Goal: Information Seeking & Learning: Compare options

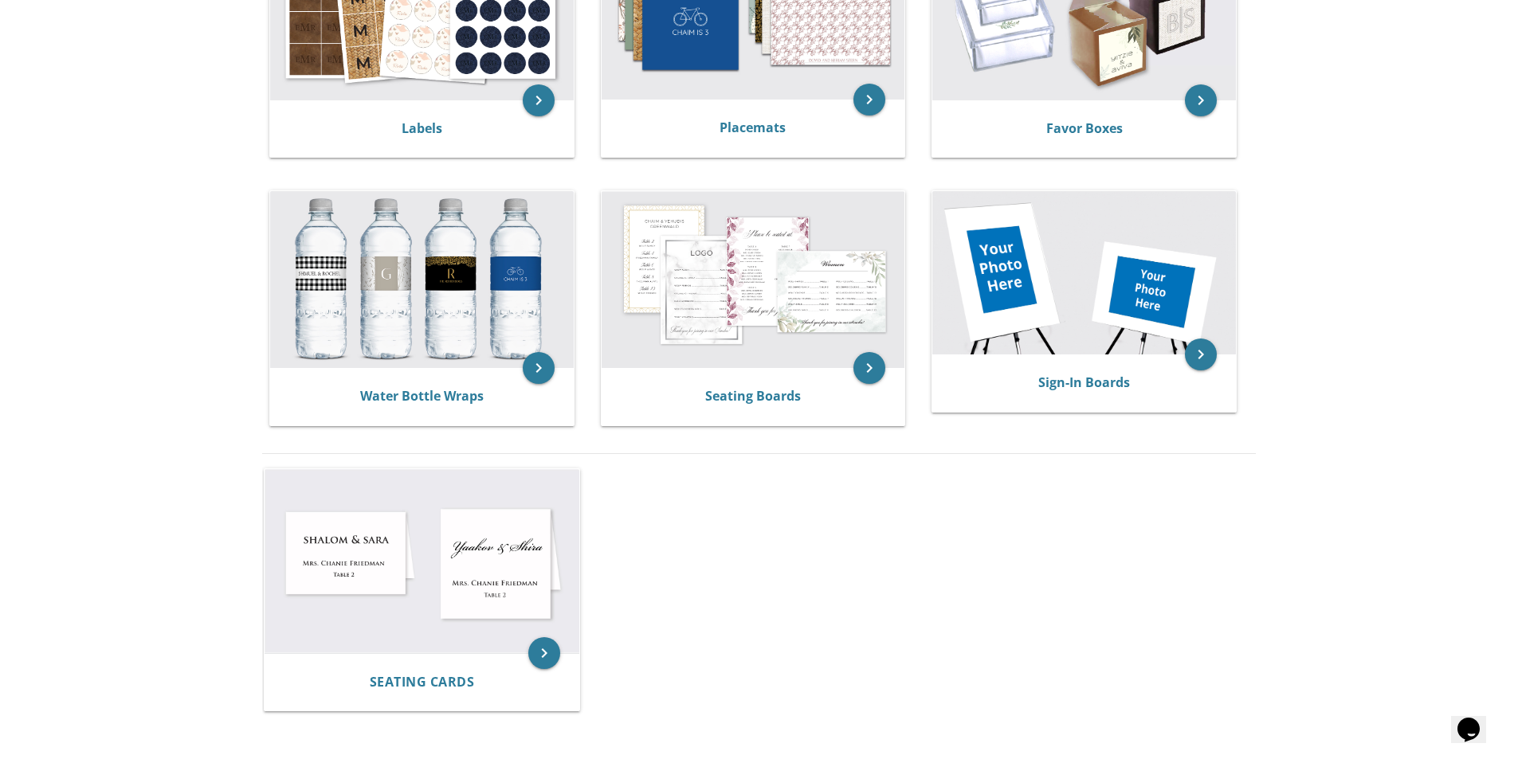
scroll to position [700, 0]
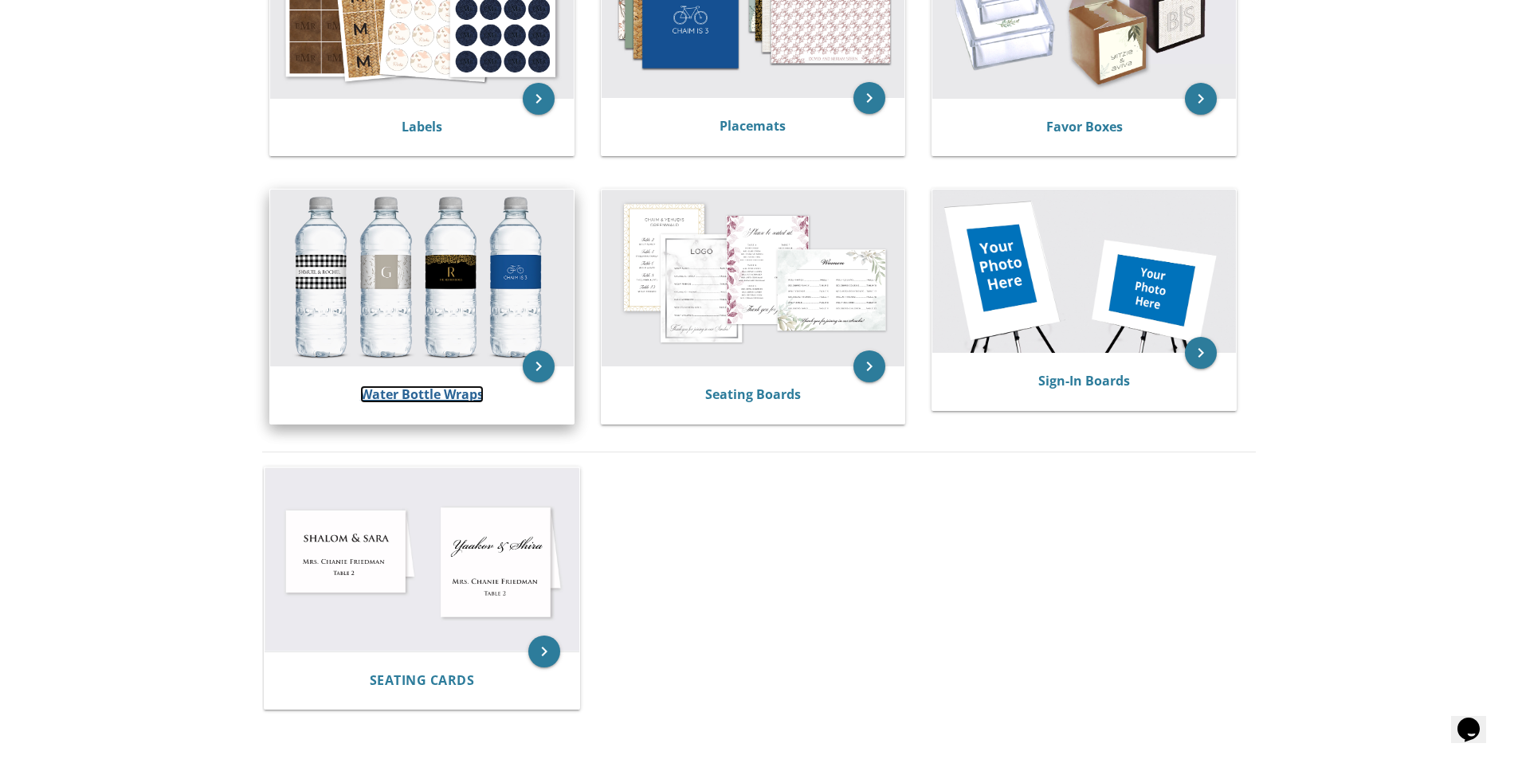
click at [443, 392] on link "Water Bottle Wraps" at bounding box center [422, 395] width 124 height 18
click at [538, 375] on icon "keyboard_arrow_right" at bounding box center [539, 367] width 32 height 32
click at [495, 312] on img at bounding box center [422, 278] width 304 height 177
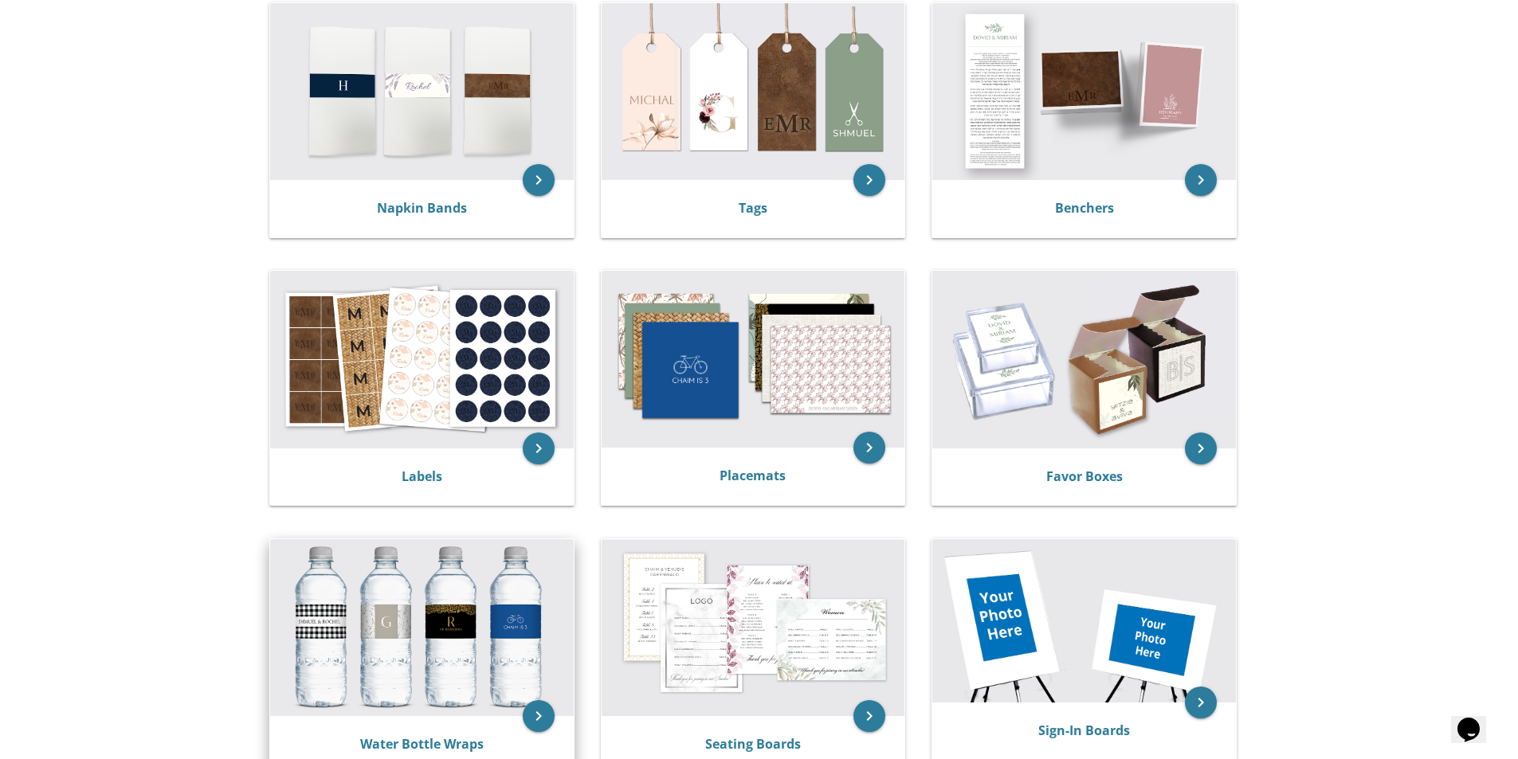
scroll to position [325, 0]
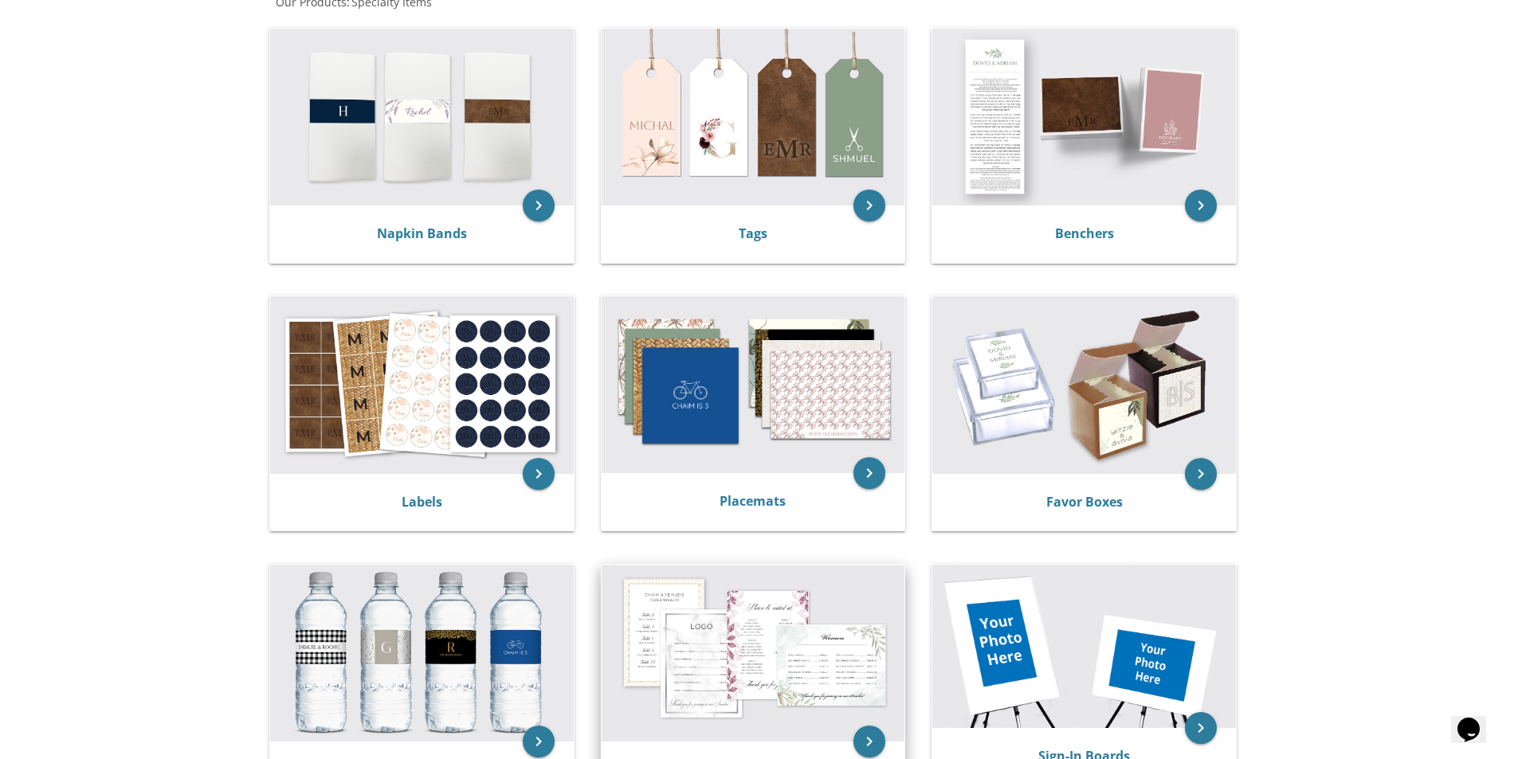
click at [741, 653] on img at bounding box center [754, 653] width 304 height 177
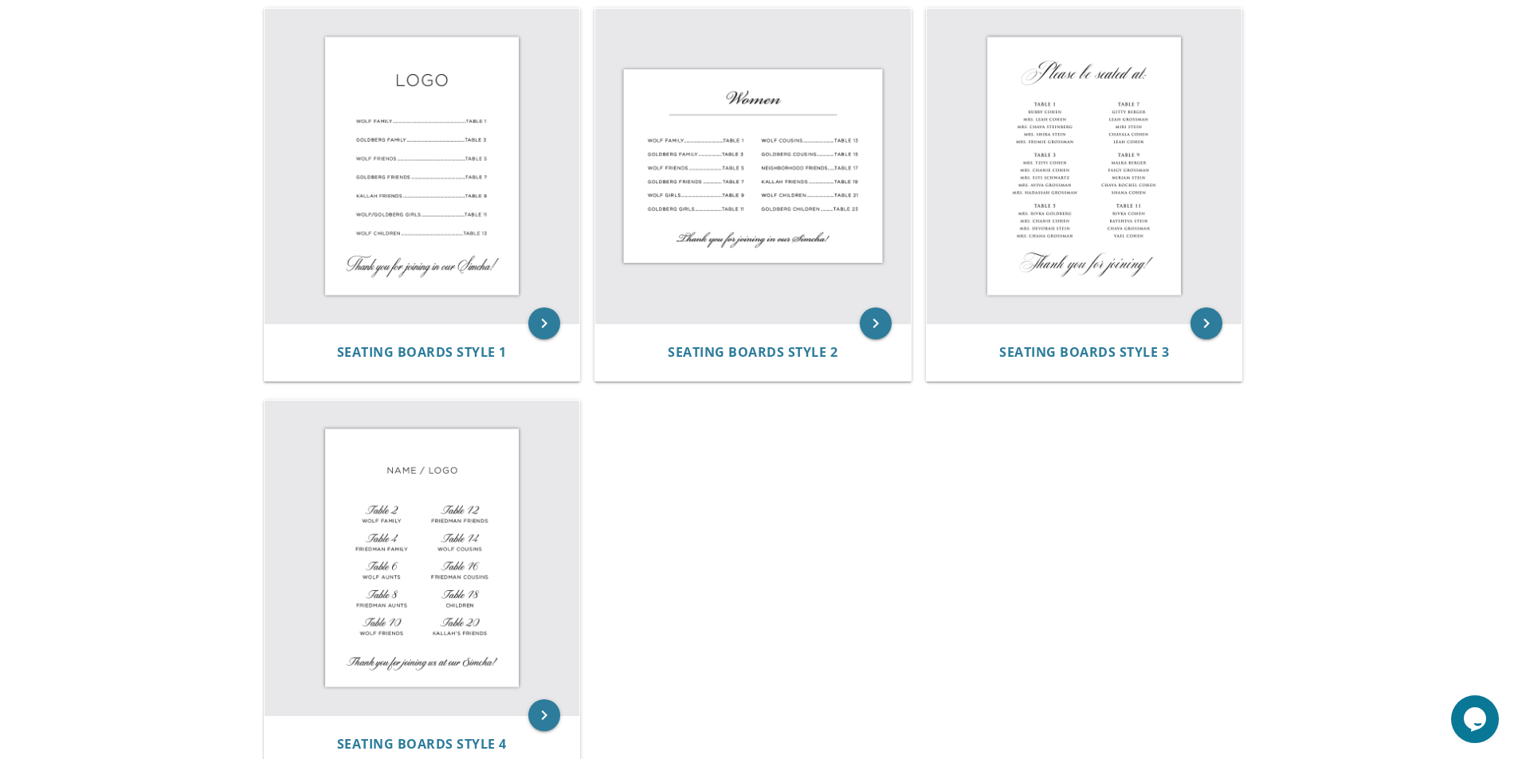
scroll to position [351, 0]
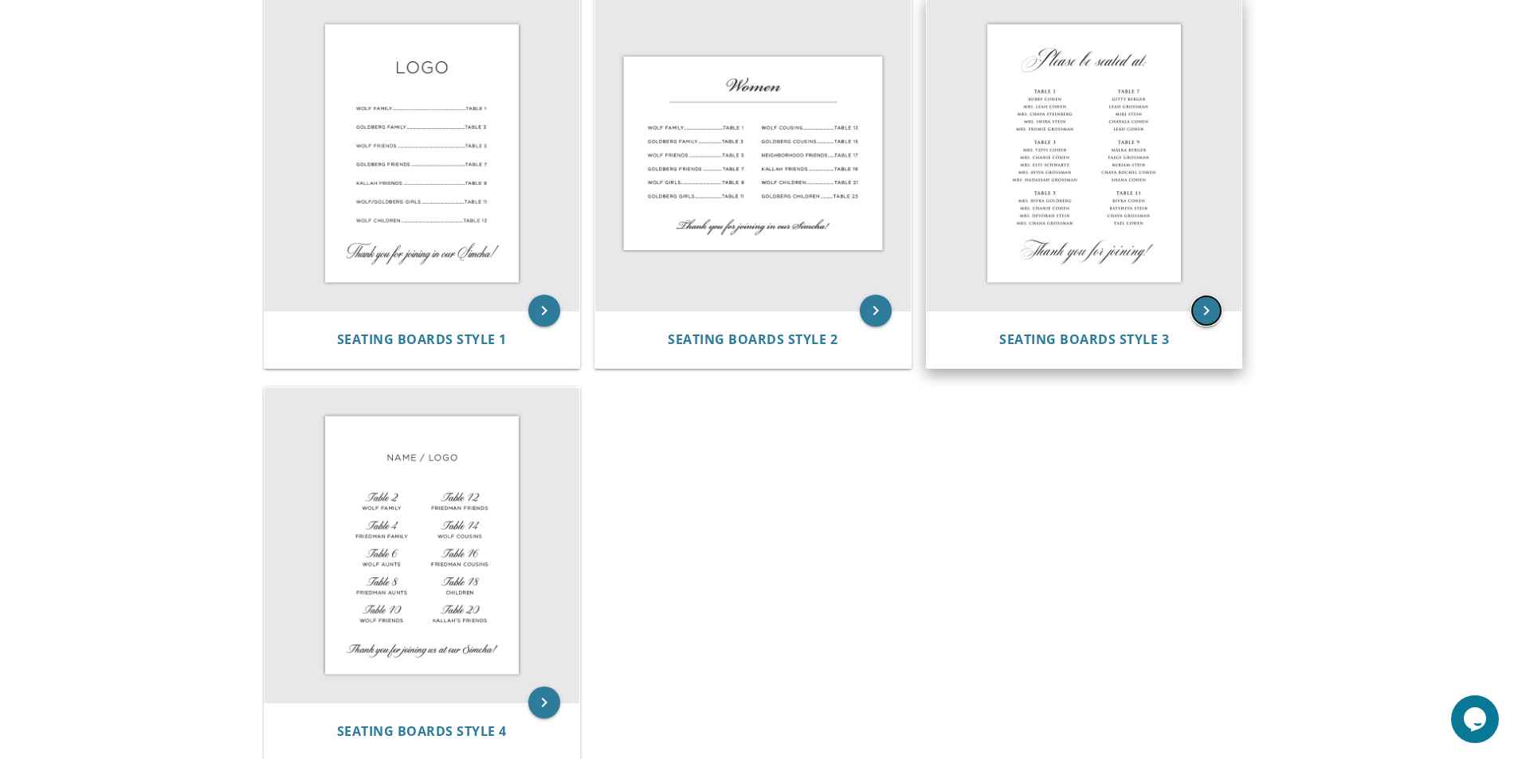
click at [1204, 320] on icon "keyboard_arrow_right" at bounding box center [1207, 311] width 32 height 32
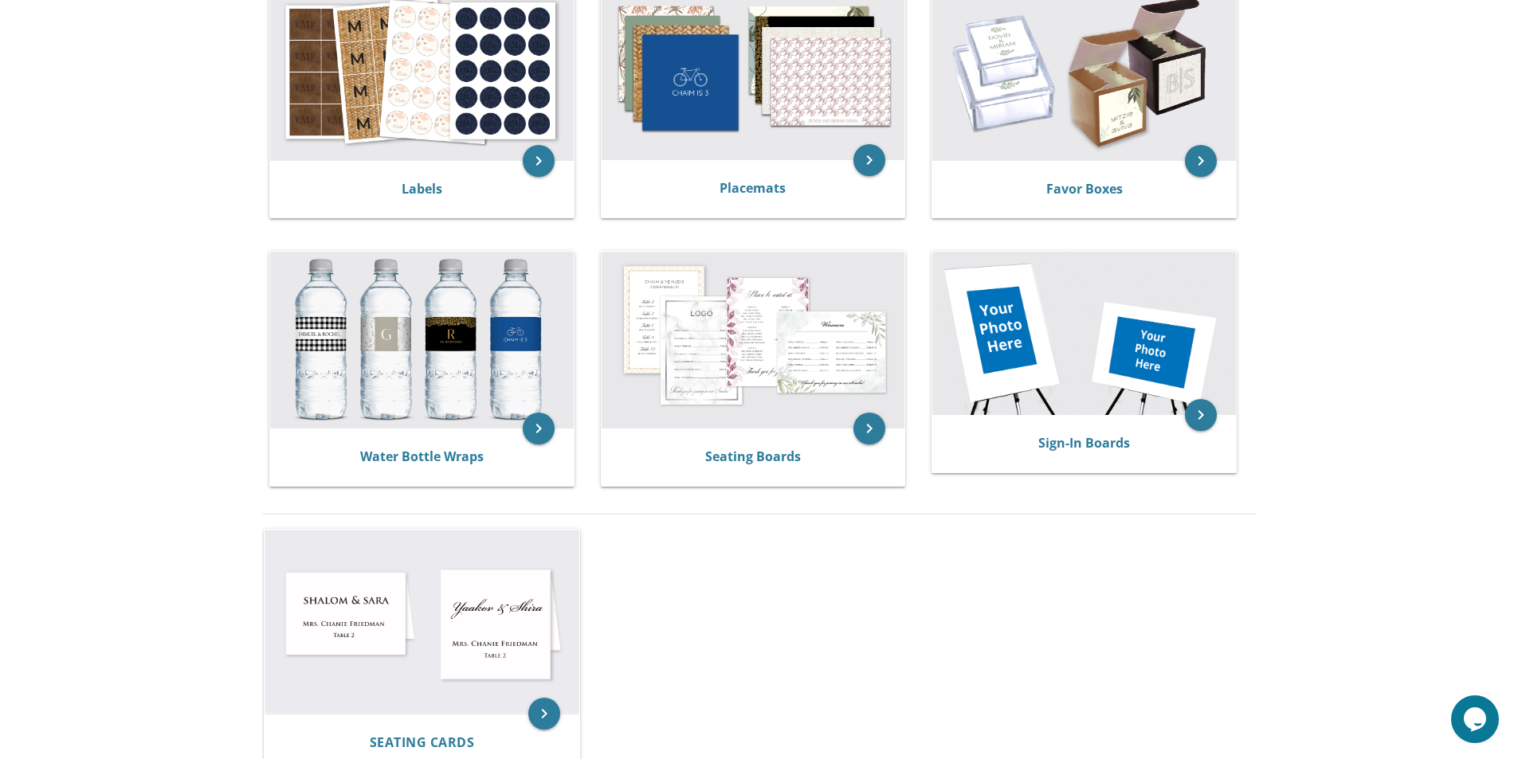
scroll to position [664, 0]
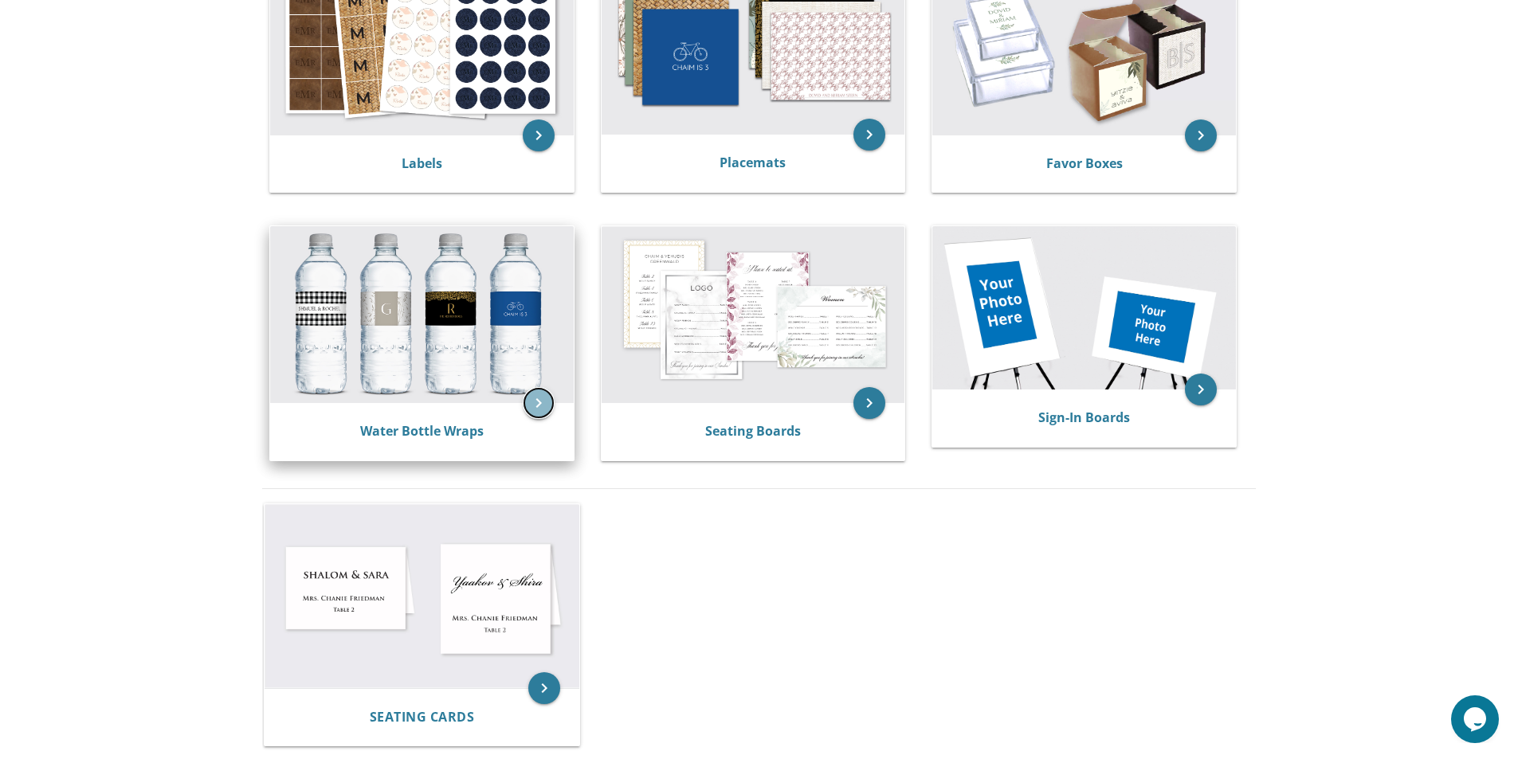
click at [544, 401] on icon "keyboard_arrow_right" at bounding box center [539, 403] width 32 height 32
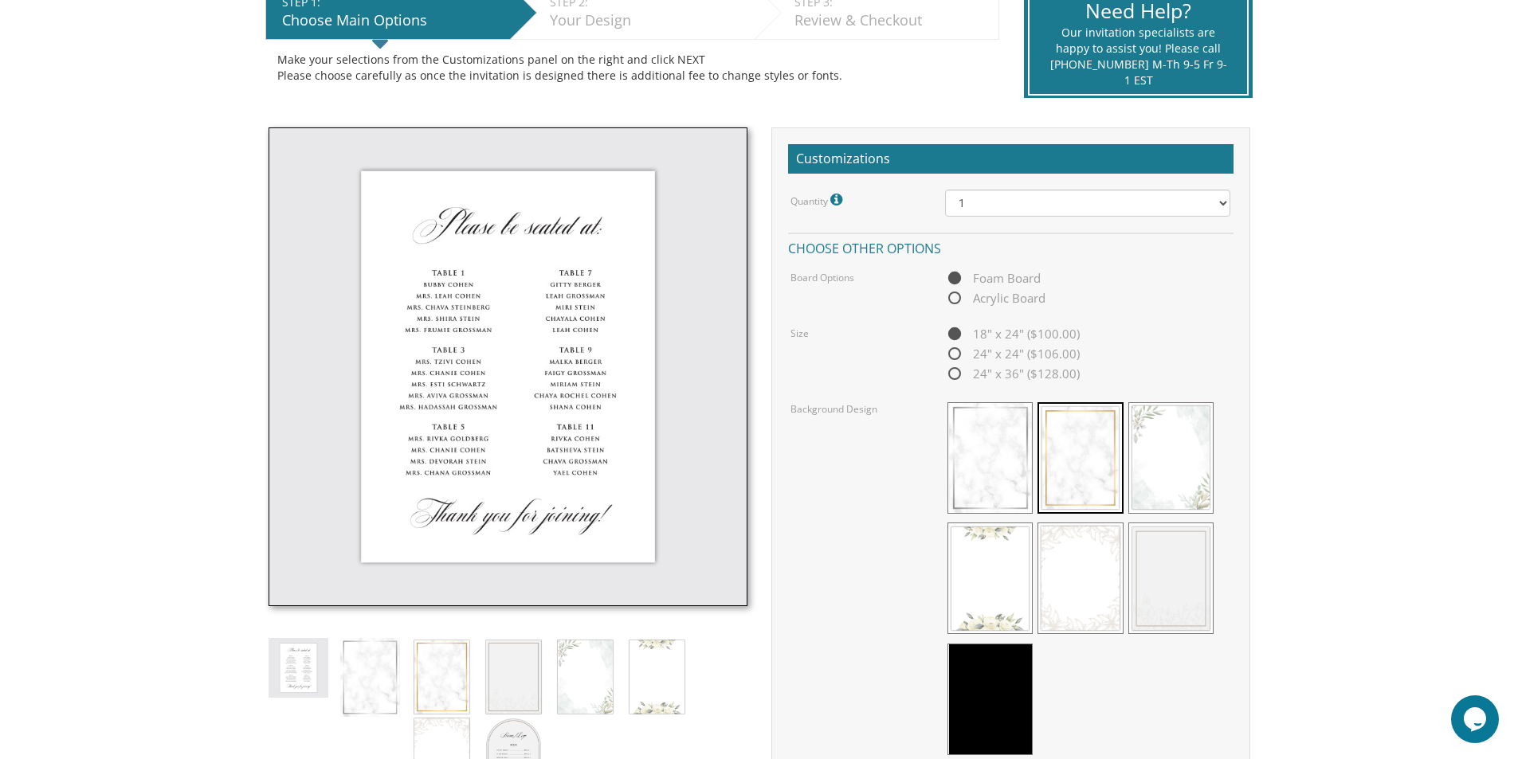
scroll to position [351, 0]
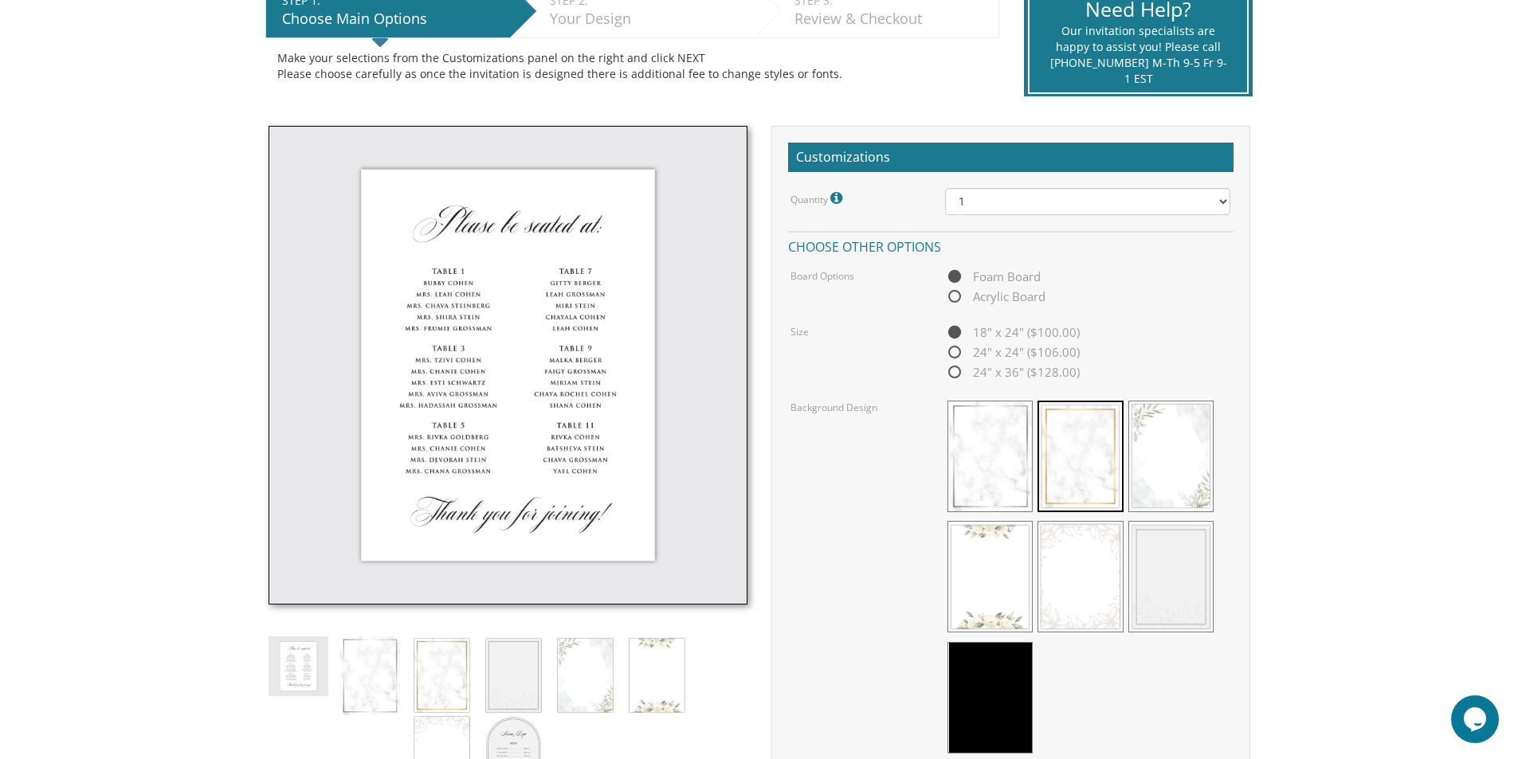
click at [960, 297] on span "Acrylic Board" at bounding box center [995, 297] width 100 height 20
click at [956, 297] on input "Acrylic Board" at bounding box center [950, 297] width 10 height 10
radio input "true"
click at [961, 280] on span "Foam Board" at bounding box center [993, 277] width 96 height 20
click at [956, 280] on input "Foam Board" at bounding box center [950, 278] width 10 height 10
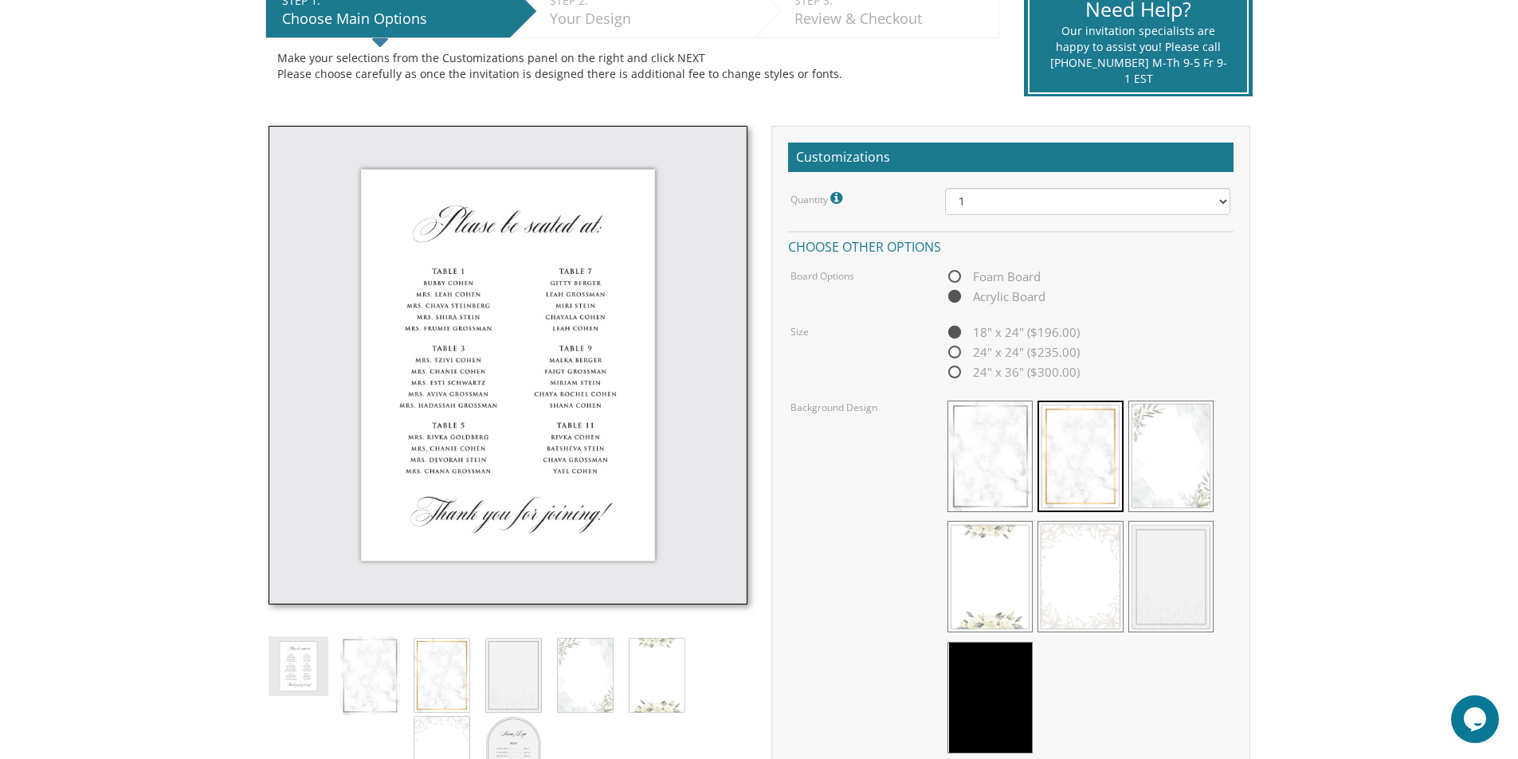
radio input "true"
click at [604, 662] on img at bounding box center [585, 676] width 60 height 78
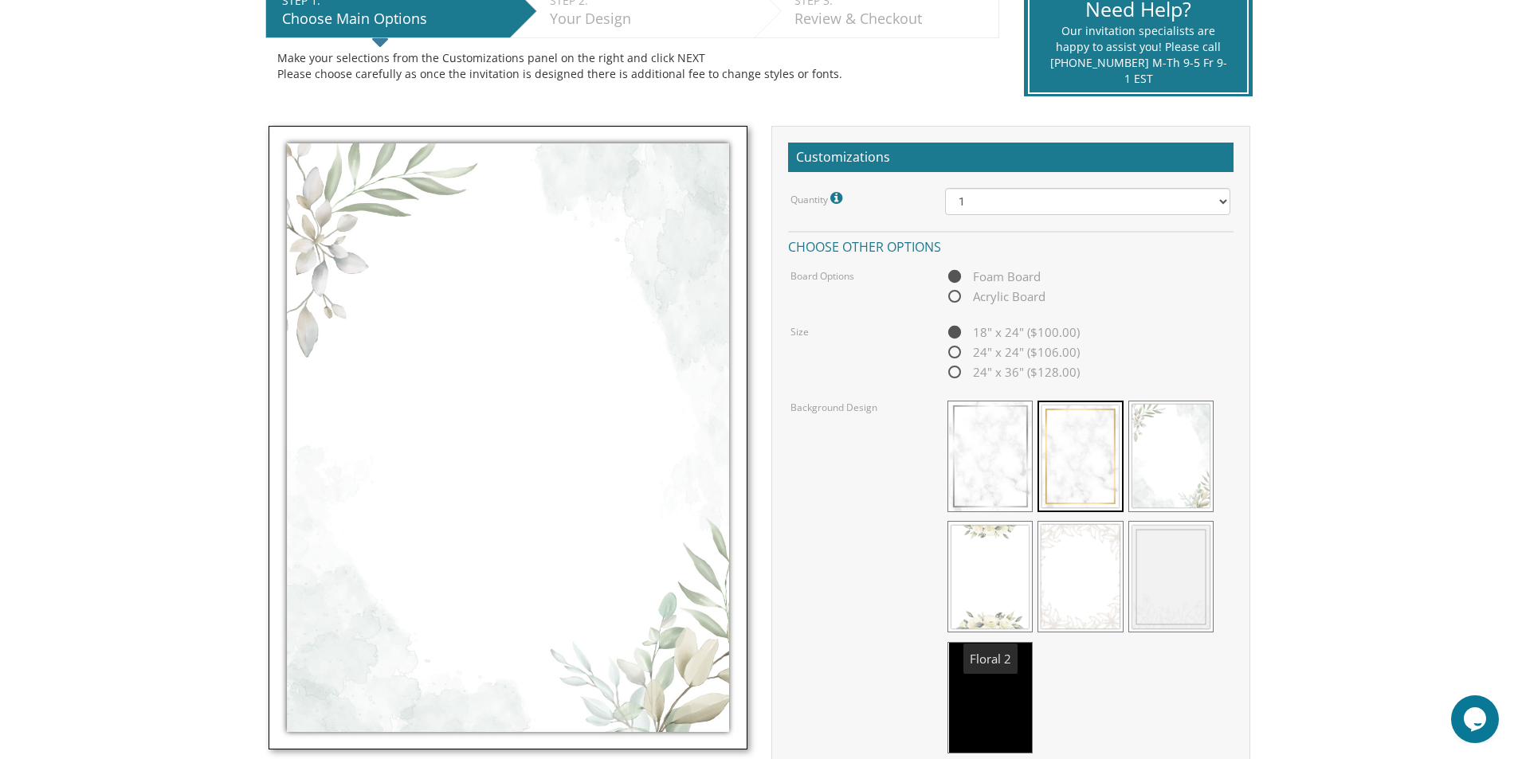
click at [987, 534] on span at bounding box center [990, 577] width 85 height 112
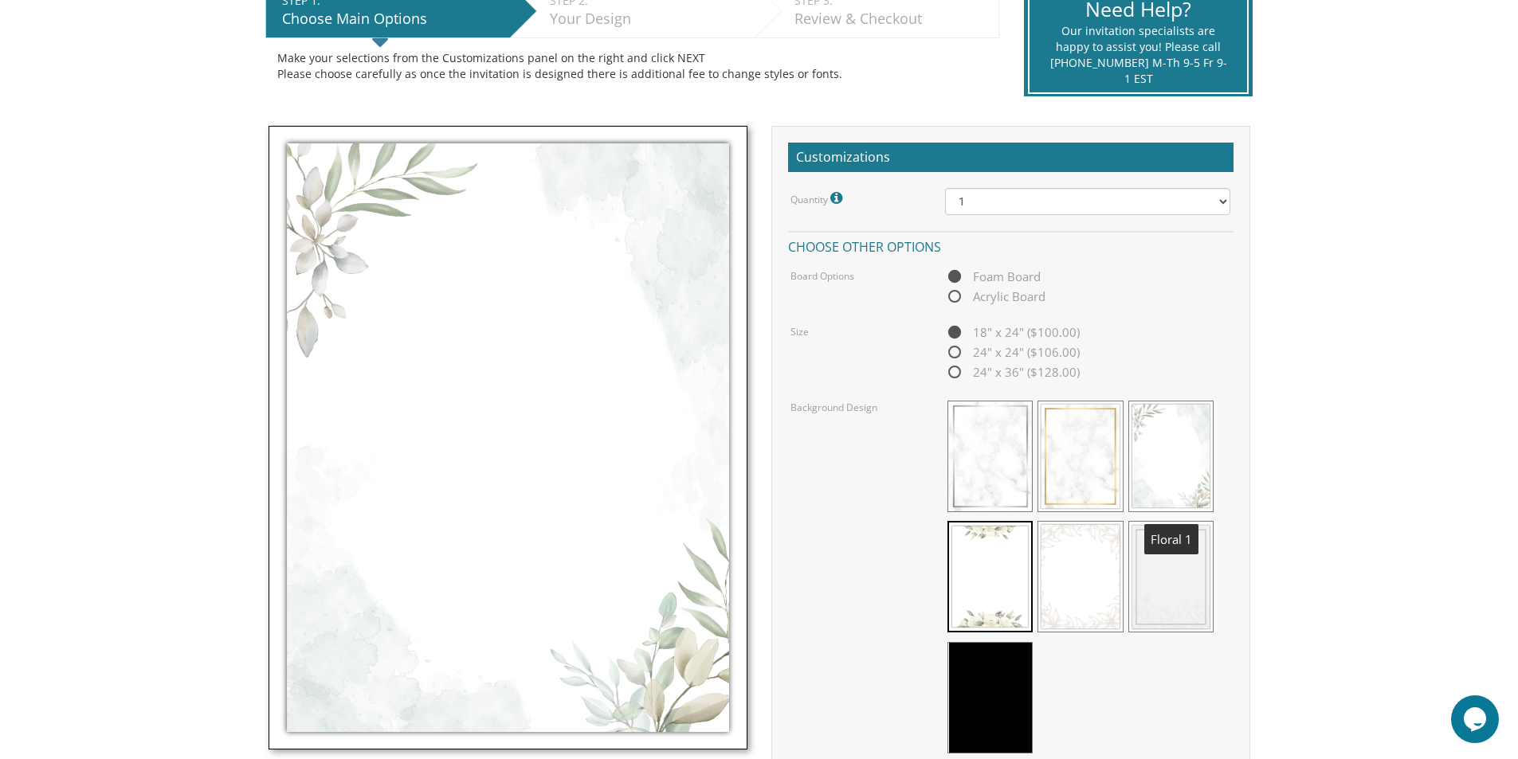
click at [1137, 476] on span at bounding box center [1170, 457] width 85 height 112
